Goal: Complete application form: Complete application form

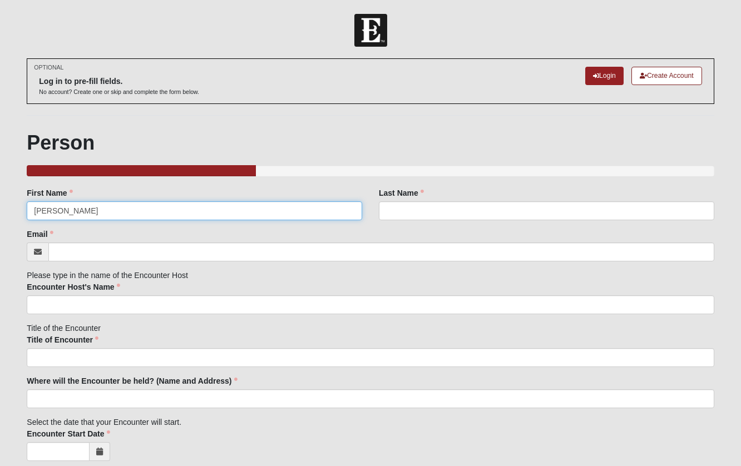
type input "Amanda"
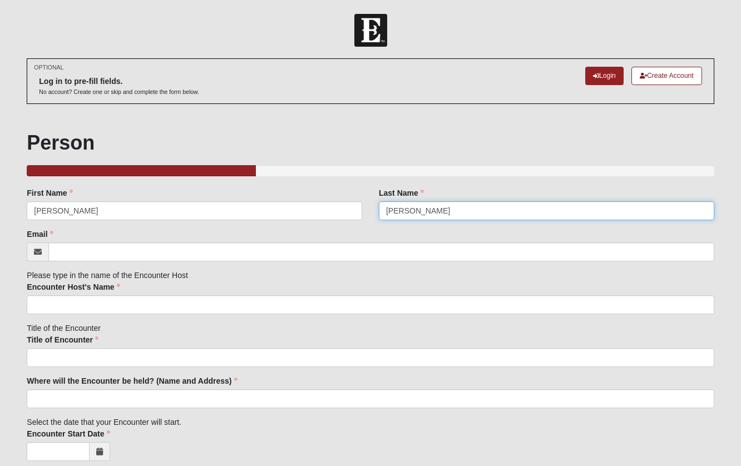
type input "Cooperman"
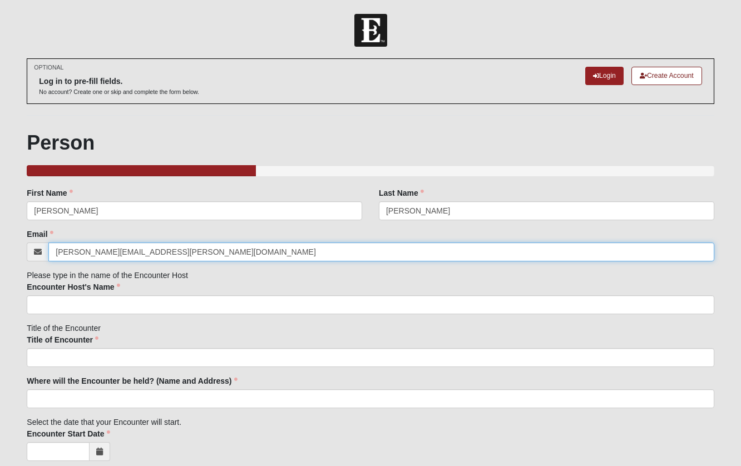
type input "amanda.cooperman@coe22.com"
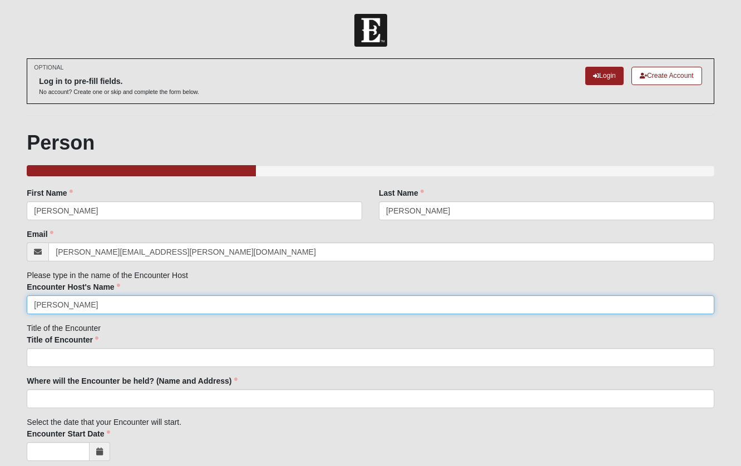
type input "Amanda Cooperman"
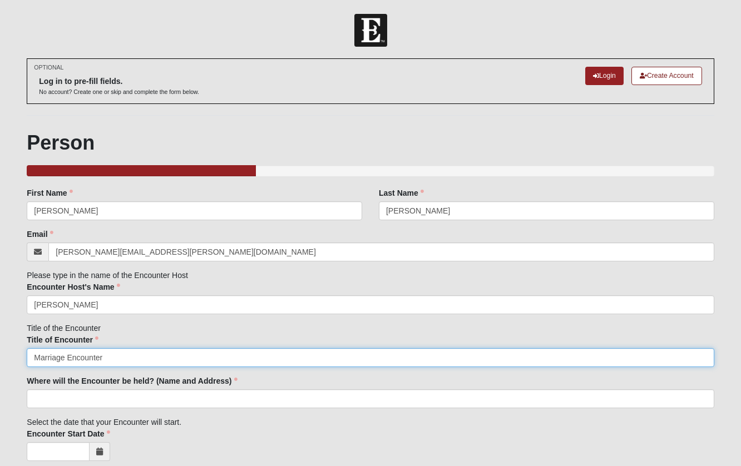
type input "Marriage Encounter"
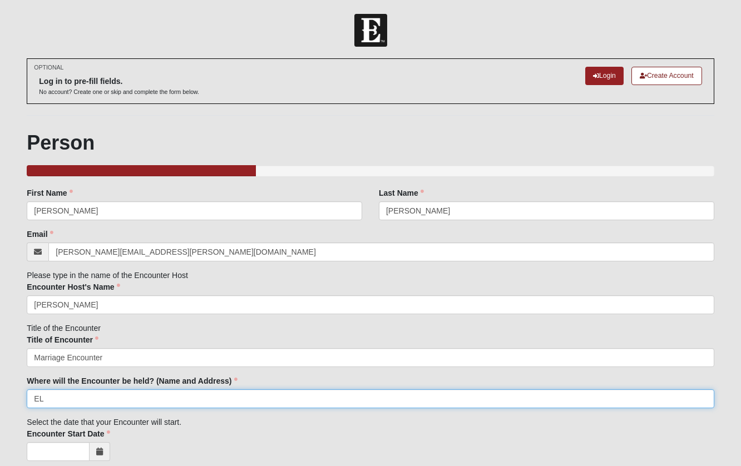
type input "E"
click at [112, 397] on input "Eleven22 Retreat Center" at bounding box center [370, 399] width 687 height 19
paste input "| 3852 Union Carbide Road, Woodbine, GA"
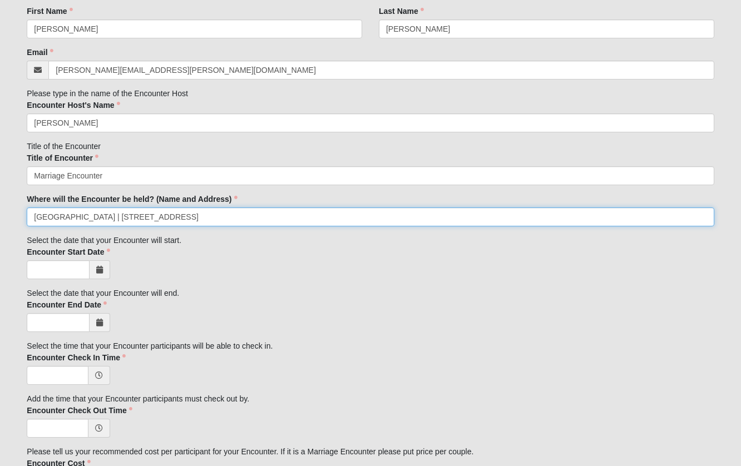
scroll to position [184, 0]
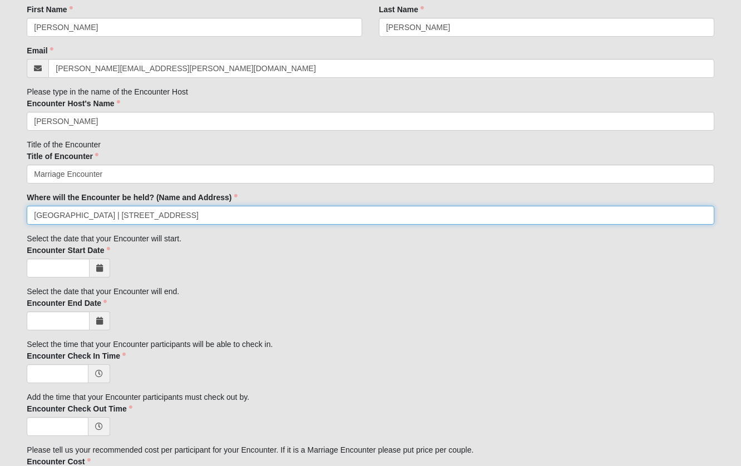
type input "Eleven22 Retreat Center | 3852 Union Carbide Road, Woodbine, GA"
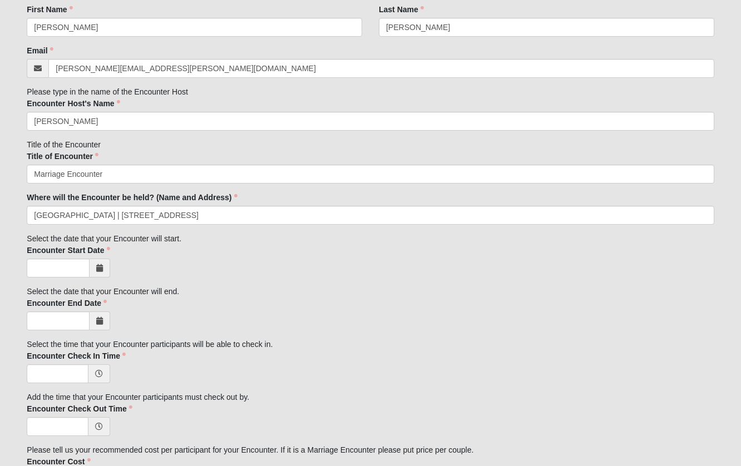
click at [101, 265] on icon at bounding box center [99, 268] width 7 height 8
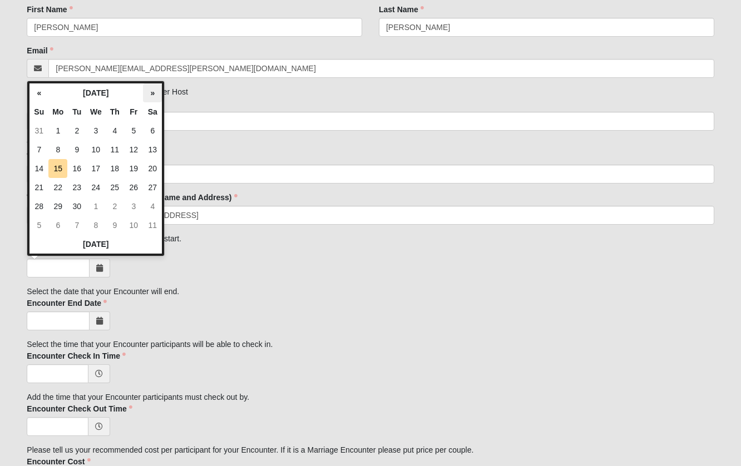
click at [152, 95] on th "»" at bounding box center [152, 92] width 19 height 19
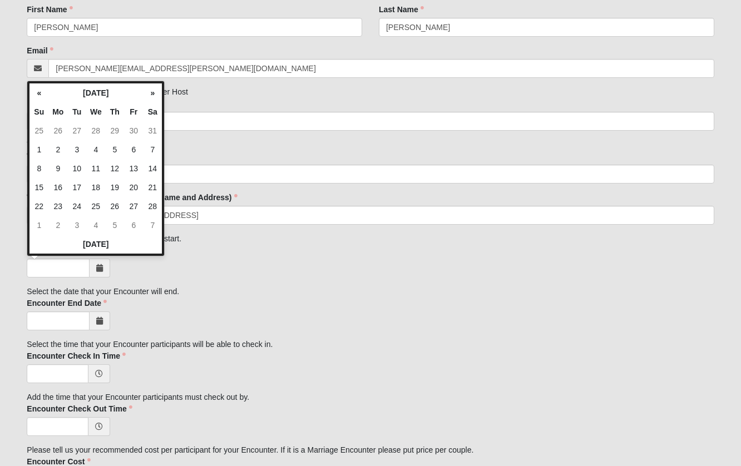
click at [152, 95] on th "»" at bounding box center [152, 92] width 19 height 19
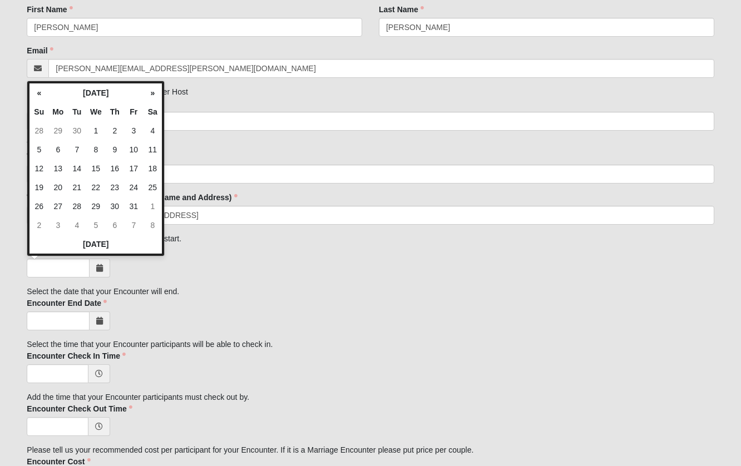
click at [152, 95] on th "»" at bounding box center [152, 92] width 19 height 19
click at [135, 168] on td "16" at bounding box center [133, 168] width 19 height 19
type input "10/16/2026"
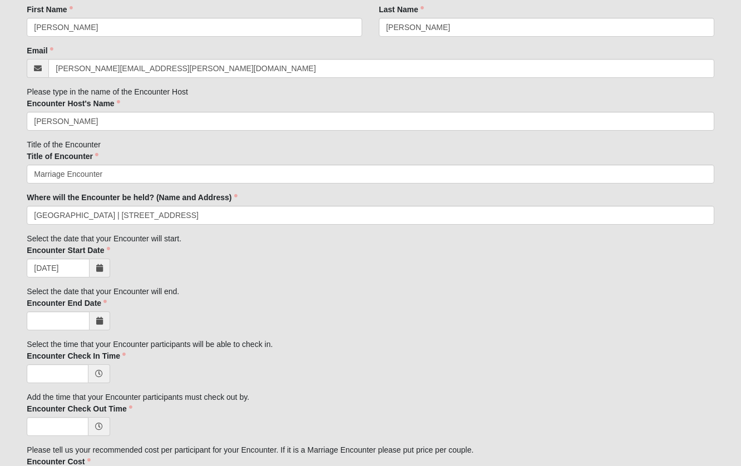
click at [101, 318] on icon at bounding box center [99, 321] width 7 height 8
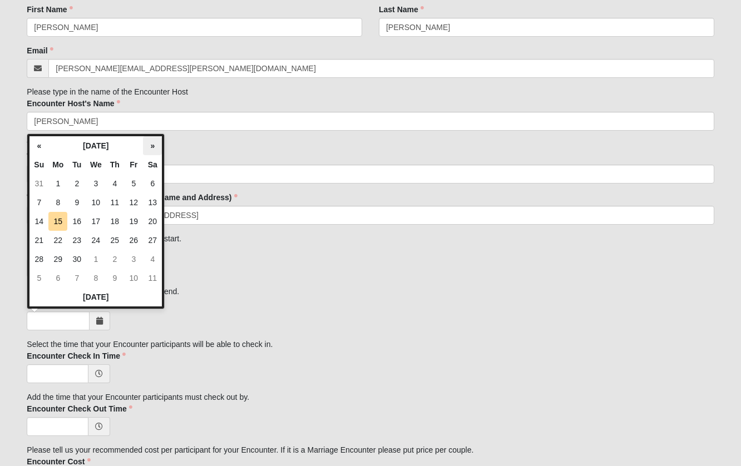
click at [155, 141] on th "»" at bounding box center [152, 145] width 19 height 19
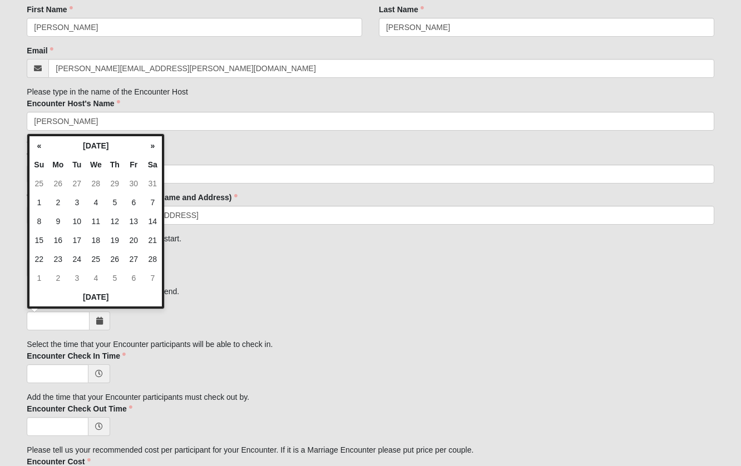
click at [155, 141] on th "»" at bounding box center [152, 145] width 19 height 19
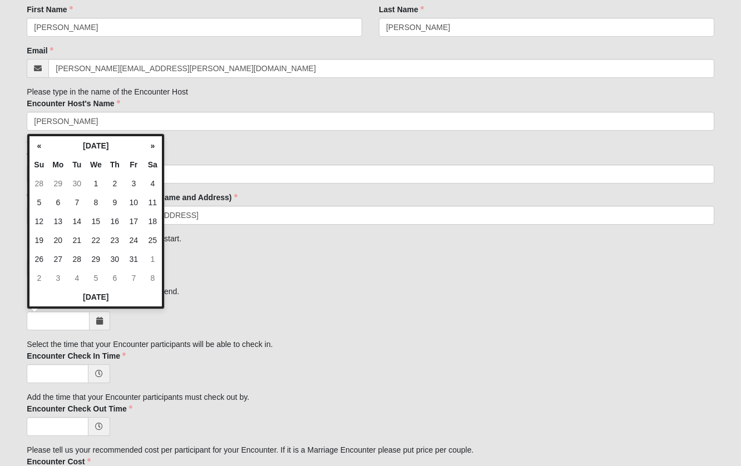
click at [155, 141] on th "»" at bounding box center [152, 145] width 19 height 19
click at [45, 240] on td "18" at bounding box center [38, 240] width 19 height 19
type input "10/18/2026"
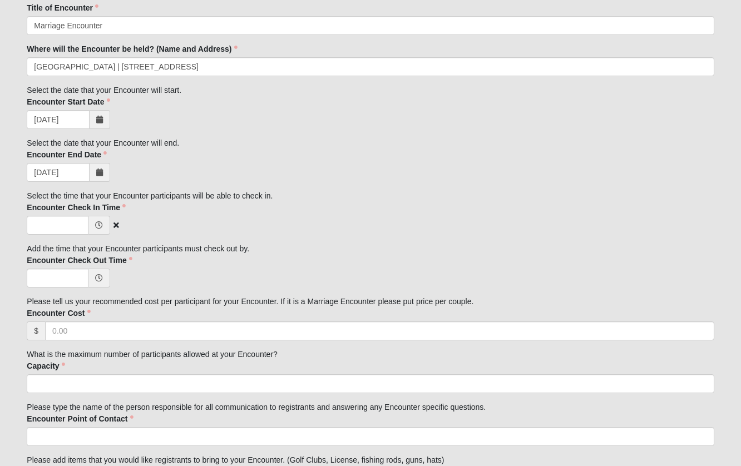
scroll to position [333, 0]
click at [95, 218] on span at bounding box center [99, 224] width 22 height 19
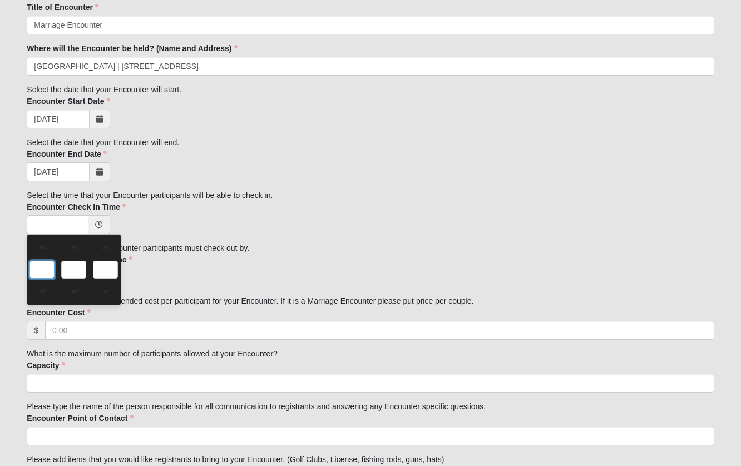
click at [50, 268] on input "text" at bounding box center [41, 270] width 25 height 18
type input "0:00 AM"
type input "0"
type input "00"
type input "AM"
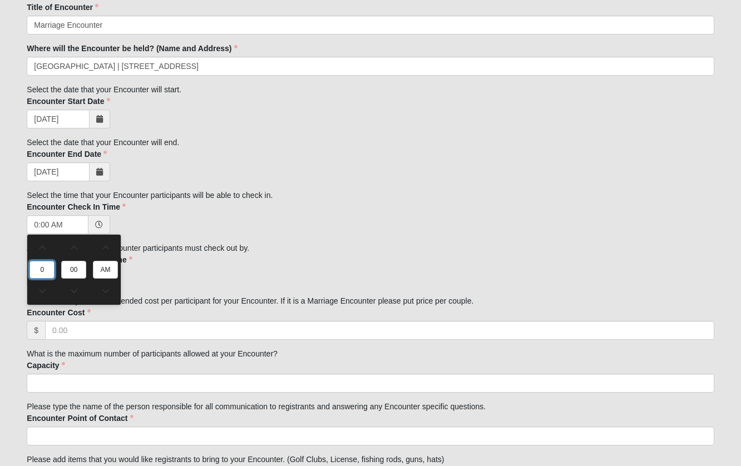
type input "4"
type input "4:00 AM"
type input "4"
click at [99, 270] on input "AM" at bounding box center [105, 270] width 25 height 18
type input "p"
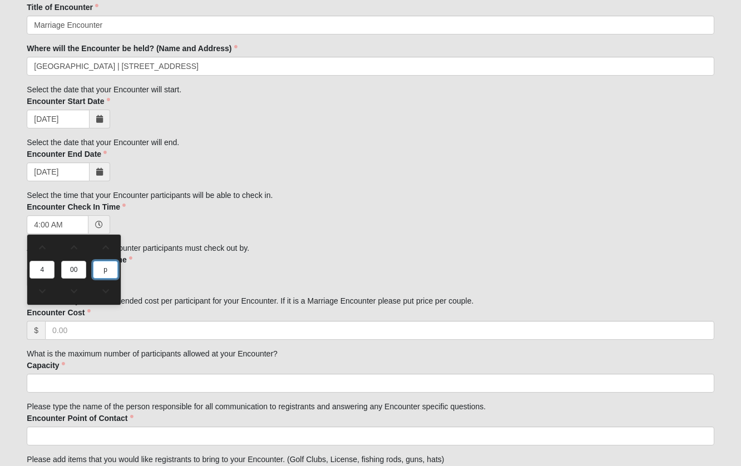
type input "4:00 PM"
type input "pm"
click at [223, 262] on div "Encounter Check Out Time Encounter Check Out Time is required." at bounding box center [370, 270] width 687 height 33
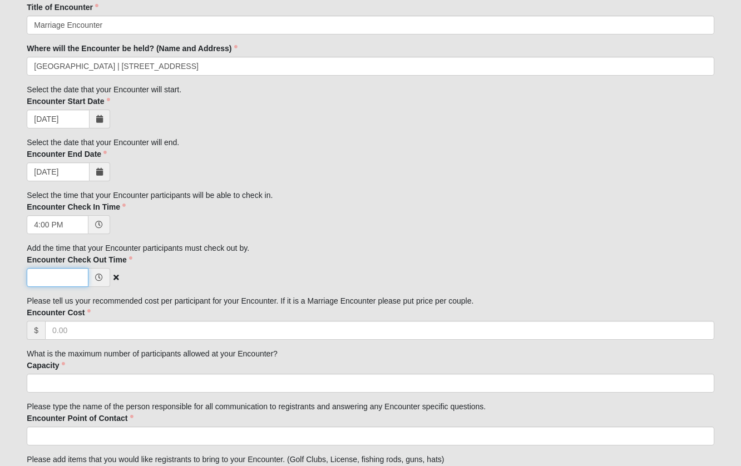
click at [73, 274] on input "Encounter Check Out Time" at bounding box center [58, 277] width 62 height 19
type input "12:00 PM"
click at [199, 286] on div "Family Member to Register First Name Amanda First Name is required. Last Name C…" at bounding box center [370, 278] width 687 height 847
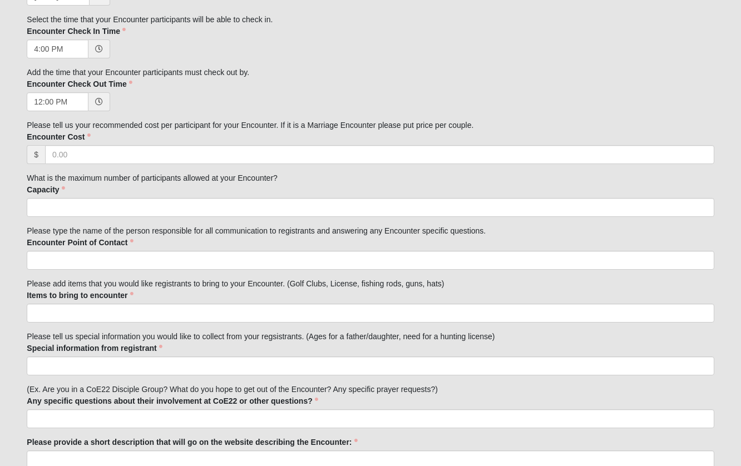
scroll to position [510, 0]
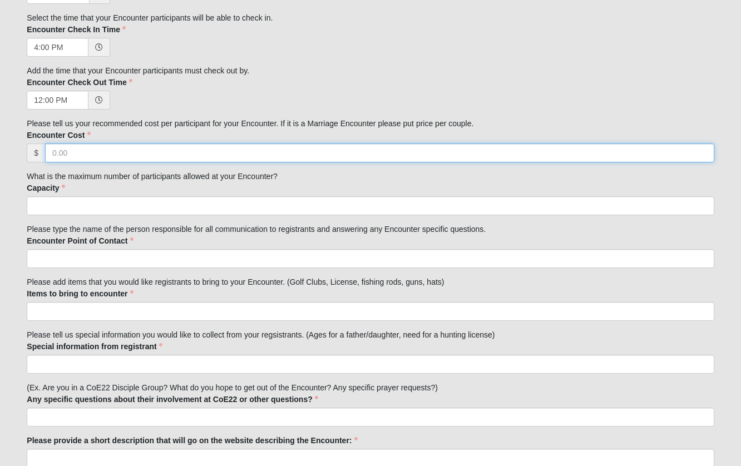
click at [71, 151] on input "Encounter Cost" at bounding box center [379, 153] width 669 height 19
type input "500"
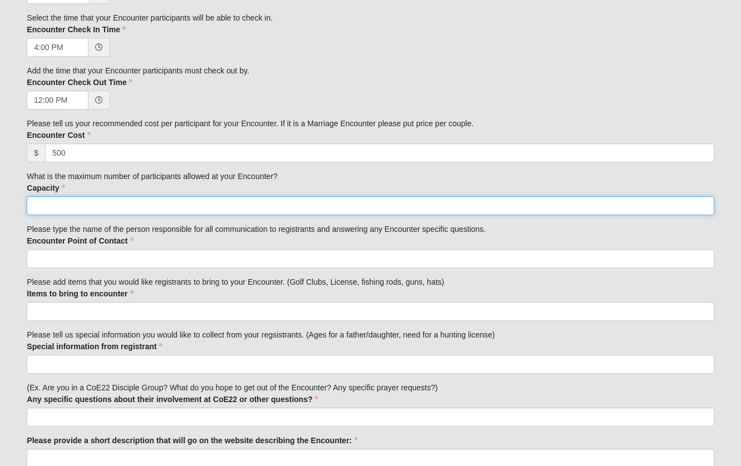
click at [78, 206] on input "Capacity" at bounding box center [370, 205] width 687 height 19
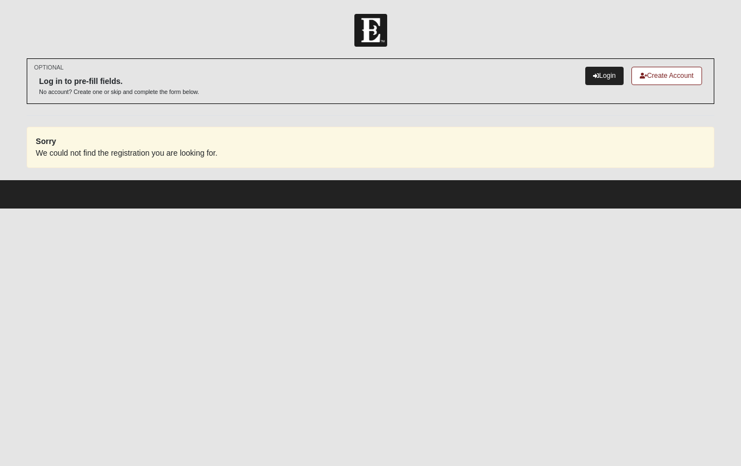
click at [598, 71] on link "Login" at bounding box center [604, 76] width 38 height 18
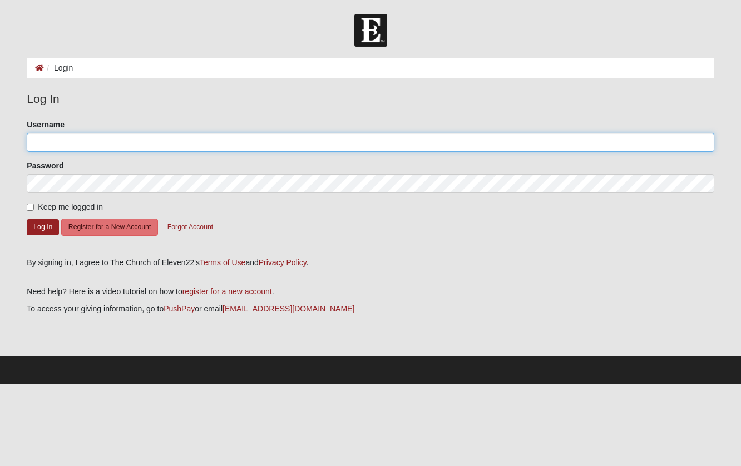
type input "[PERSON_NAME]"
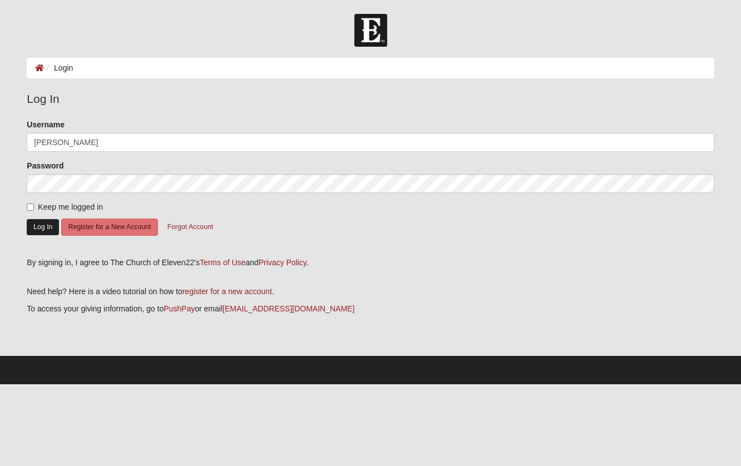
click at [50, 222] on button "Log In" at bounding box center [43, 227] width 32 height 16
